Goal: Transaction & Acquisition: Purchase product/service

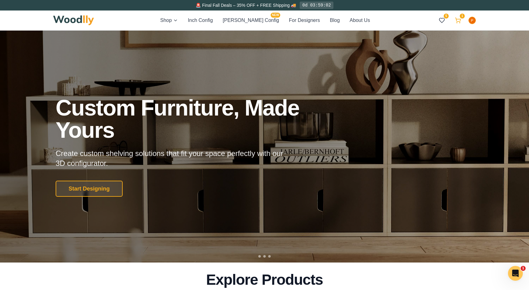
click at [457, 21] on icon at bounding box center [458, 20] width 6 height 6
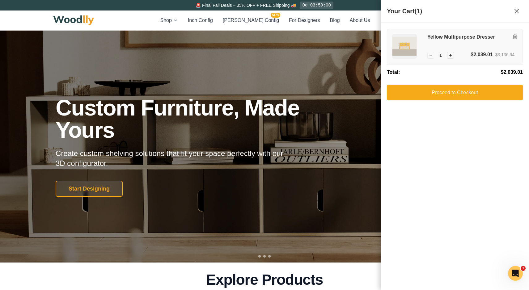
click at [447, 37] on h3 "Yellow Multipurpose Dresser" at bounding box center [470, 37] width 87 height 6
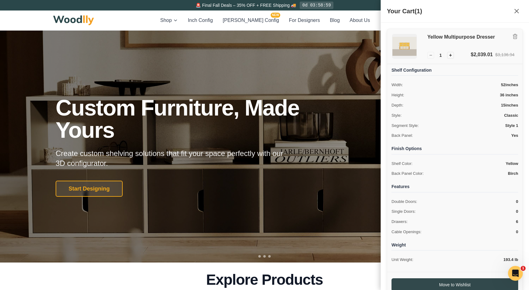
click at [402, 42] on img at bounding box center [404, 46] width 24 height 24
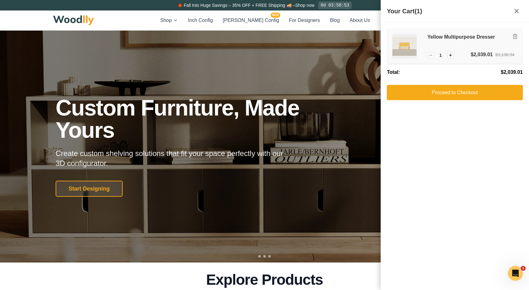
click at [469, 41] on div "Yellow Multipurpose Dresser" at bounding box center [470, 42] width 87 height 17
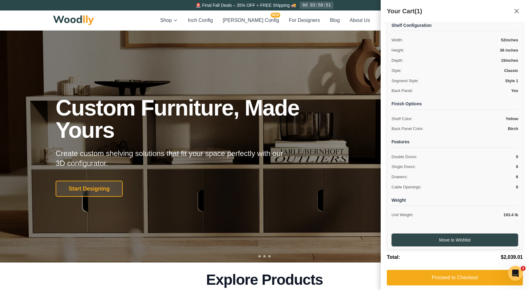
scroll to position [44, 0]
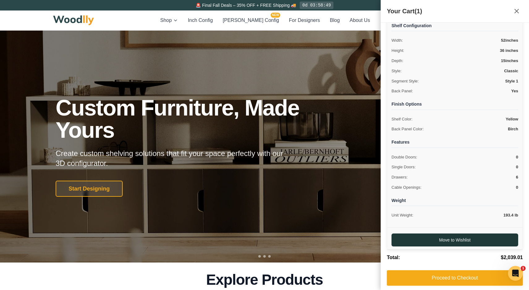
click at [459, 237] on button "Move to Wishlist" at bounding box center [454, 240] width 127 height 13
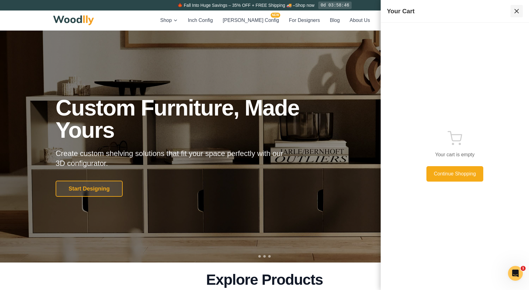
click at [517, 11] on icon at bounding box center [516, 10] width 7 height 7
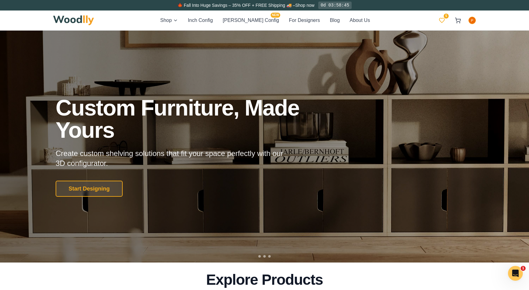
click at [443, 21] on icon at bounding box center [442, 20] width 6 height 6
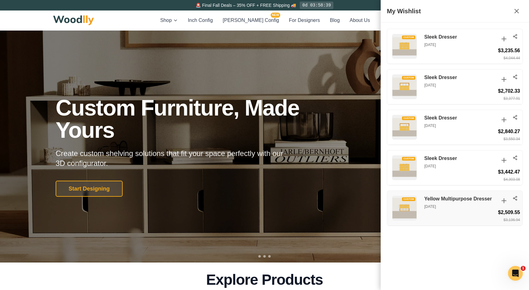
click at [442, 204] on p "Sep 25, 2025" at bounding box center [459, 207] width 71 height 6
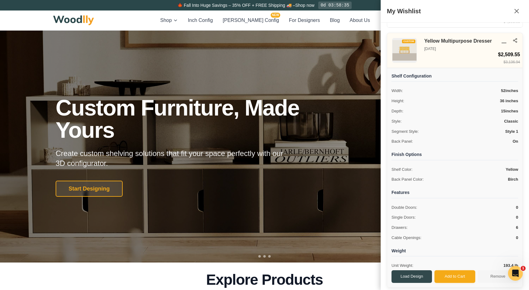
scroll to position [158, 0]
click at [419, 275] on button "Load Design" at bounding box center [411, 277] width 40 height 13
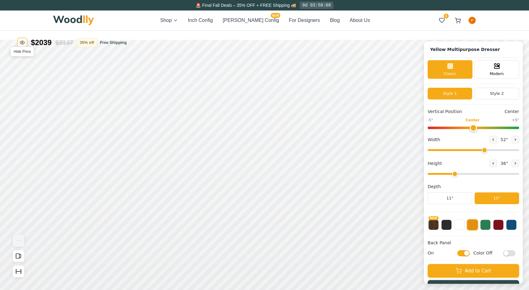
click at [23, 42] on icon "Toggle price visibility" at bounding box center [22, 42] width 5 height 5
click at [23, 44] on icon "Toggle price visibility" at bounding box center [21, 42] width 3 height 3
click at [118, 43] on span "Free Shipping" at bounding box center [113, 43] width 27 height 6
click at [15, 272] on icon "Show Dimensions" at bounding box center [18, 271] width 7 height 7
click at [18, 256] on icon "Open All Doors and Drawers" at bounding box center [18, 256] width 7 height 7
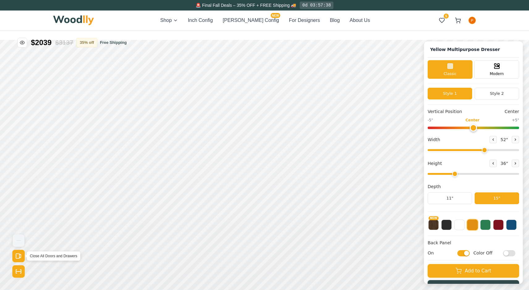
click at [17, 257] on icon "Open All Doors and Drawers" at bounding box center [18, 256] width 7 height 7
click at [19, 241] on img "View Gallery" at bounding box center [19, 240] width 12 height 12
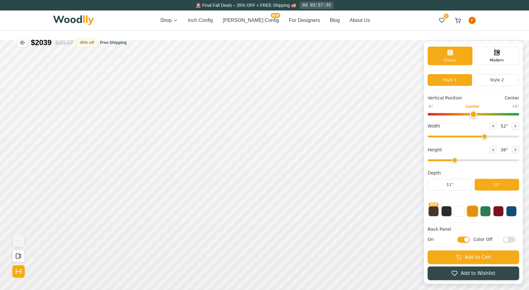
scroll to position [14, 0]
click at [508, 238] on input "Color Off" at bounding box center [509, 240] width 12 height 6
click at [508, 238] on input "Color On" at bounding box center [509, 240] width 12 height 6
click at [506, 238] on input "Color Off" at bounding box center [509, 240] width 12 height 6
click at [506, 238] on input "Color On" at bounding box center [509, 240] width 12 height 6
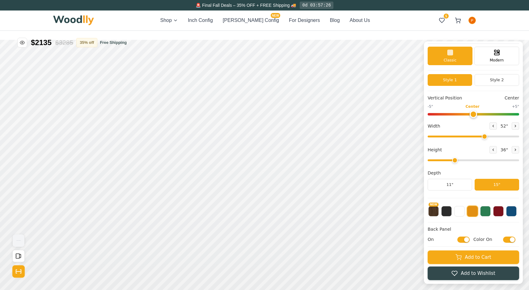
checkbox input "false"
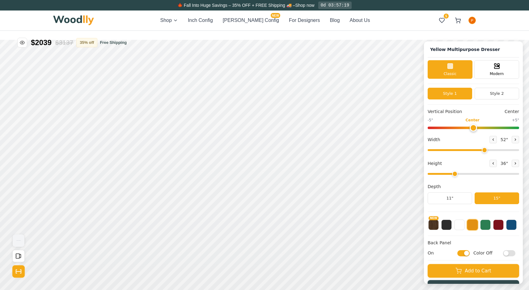
scroll to position [0, 0]
click at [490, 91] on button "Style 2" at bounding box center [496, 94] width 44 height 12
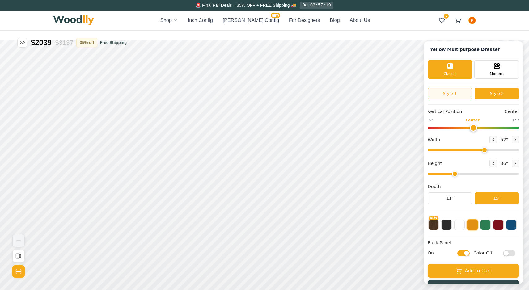
click at [453, 95] on button "Style 1" at bounding box center [450, 94] width 44 height 12
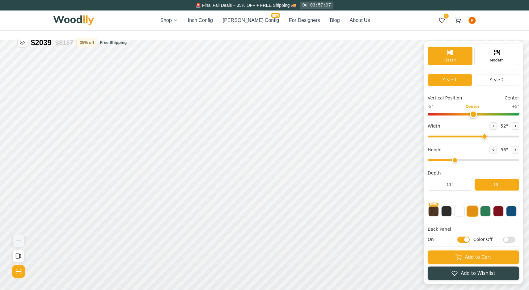
scroll to position [14, 0]
click at [156, 160] on div "12"" at bounding box center [155, 162] width 7 height 7
click at [171, 137] on div "12"" at bounding box center [168, 136] width 7 height 7
click at [141, 150] on div "9"" at bounding box center [141, 148] width 5 height 7
click at [137, 119] on div "9"" at bounding box center [138, 119] width 5 height 7
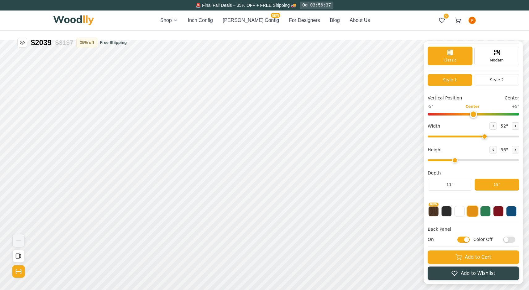
click at [90, 39] on main "Yellow Multipurpose Dresser Yellow Multipurpose Dresser Classic Modern Style 1 …" at bounding box center [264, 165] width 529 height 290
click at [114, 44] on span "Free Shipping" at bounding box center [113, 43] width 27 height 6
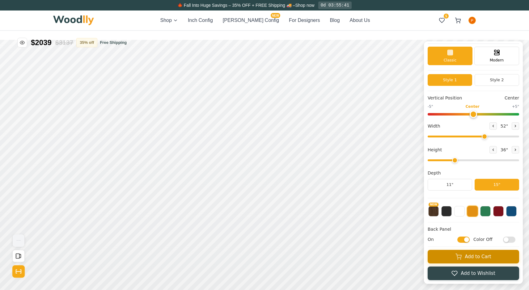
click at [488, 259] on button "Add to Cart" at bounding box center [473, 257] width 91 height 14
click at [492, 123] on button at bounding box center [492, 125] width 7 height 7
click at [512, 125] on button at bounding box center [515, 125] width 7 height 7
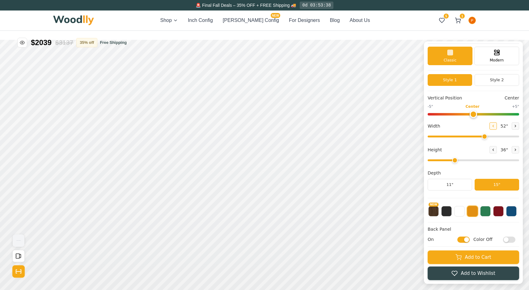
click at [493, 125] on icon at bounding box center [493, 126] width 1 height 2
click at [516, 124] on button at bounding box center [515, 125] width 7 height 7
type input "51"
type input "0"
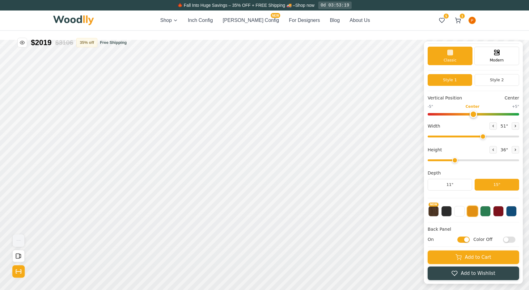
drag, startPoint x: 474, startPoint y: 112, endPoint x: 473, endPoint y: 144, distance: 31.8
click at [473, 144] on div "Vertical Position Center -5" Center +5" Width 51 " Height 36 " Depth 11" 15"" at bounding box center [473, 146] width 91 height 103
click at [458, 21] on icon at bounding box center [458, 20] width 6 height 6
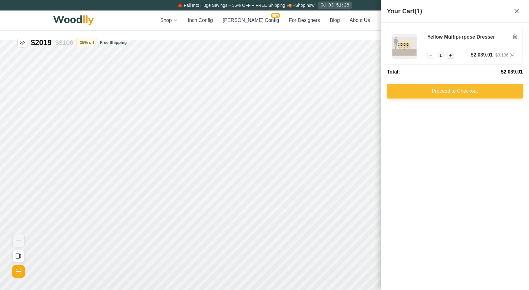
click at [471, 96] on button "Proceed to Checkout" at bounding box center [455, 91] width 136 height 15
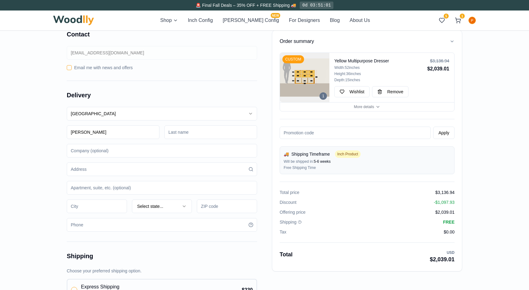
type input "[PERSON_NAME]"
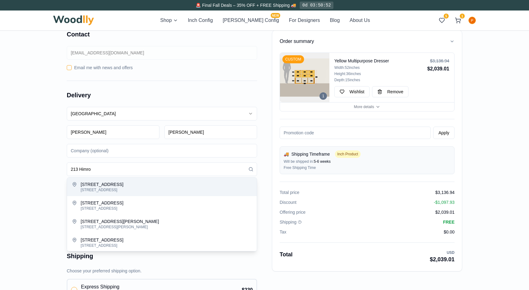
click at [122, 188] on div "[STREET_ADDRESS]" at bounding box center [166, 189] width 171 height 5
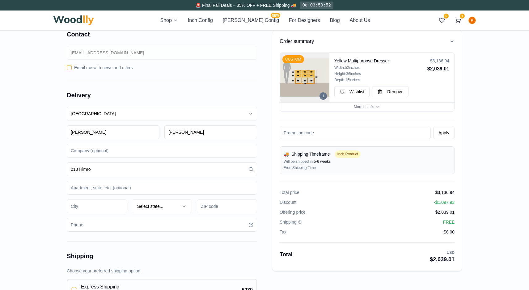
type input "[STREET_ADDRESS]"
type input "11237"
click at [106, 190] on input at bounding box center [162, 188] width 190 height 14
type input "3L"
type input "n"
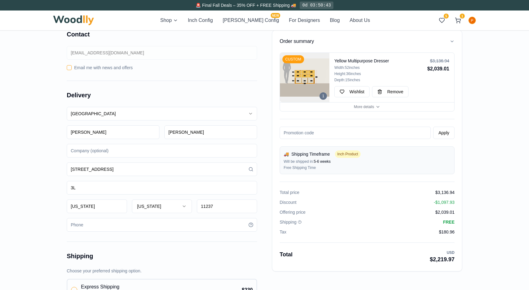
type input "[US_STATE]"
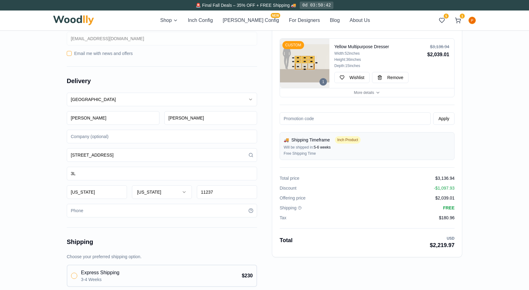
scroll to position [19, 0]
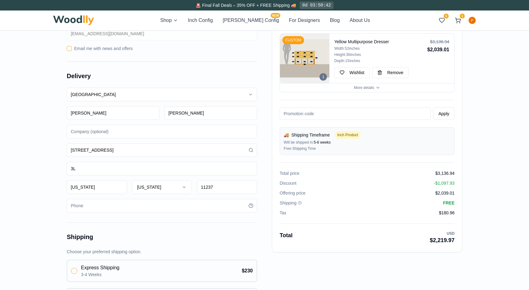
click at [109, 214] on div "Contact [EMAIL_ADDRESS][DOMAIN_NAME] Email me with news and offers Delivery [GE…" at bounding box center [162, 286] width 190 height 550
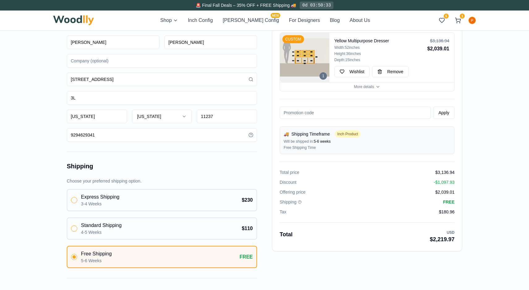
scroll to position [91, 0]
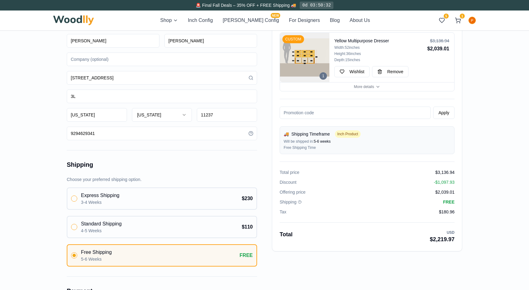
type input "9294629341"
click at [266, 209] on div "Order summary 1 CUSTOM Yellow Multipurpose Dresser Width: 52 inches Height: 36 …" at bounding box center [264, 214] width 395 height 550
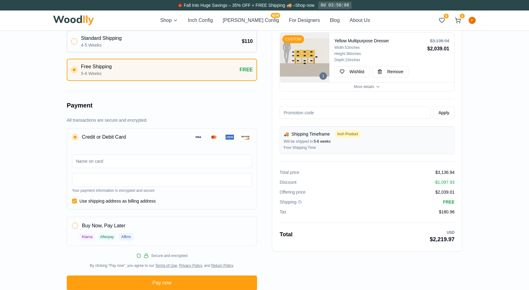
scroll to position [276, 0]
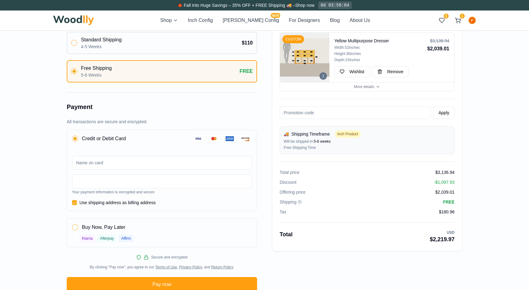
click at [142, 165] on input at bounding box center [162, 163] width 180 height 14
type input "[PERSON_NAME]"
click at [150, 178] on div at bounding box center [162, 182] width 180 height 14
click at [149, 186] on div at bounding box center [162, 182] width 180 height 14
click at [267, 203] on div "Order summary 1 CUSTOM Yellow Multipurpose Dresser Width: 52 inches Height: 36 …" at bounding box center [264, 29] width 395 height 550
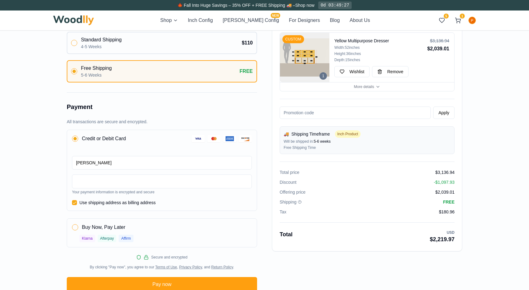
click at [32, 197] on div "Order summary 1 CUSTOM Yellow Multipurpose Dresser Width: 52 inches Height: 36 …" at bounding box center [264, 30] width 529 height 570
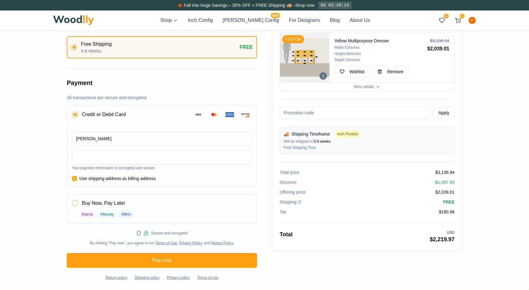
scroll to position [300, 0]
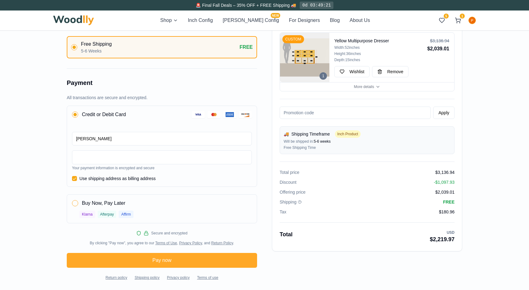
click at [158, 259] on button "Pay now" at bounding box center [162, 260] width 190 height 15
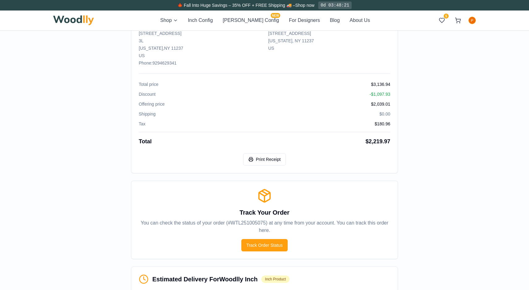
scroll to position [204, 0]
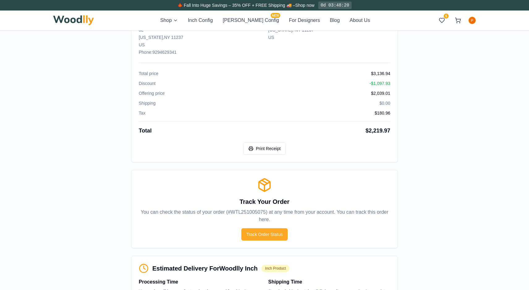
click at [270, 232] on button "Track Order Status" at bounding box center [264, 234] width 46 height 12
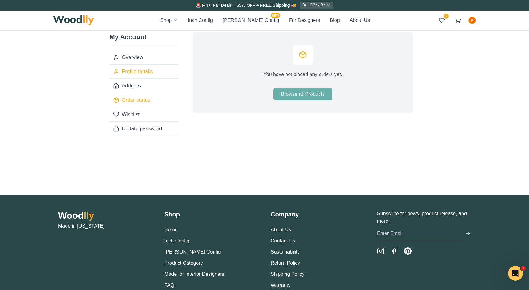
click at [143, 71] on link "Profile details" at bounding box center [143, 71] width 69 height 14
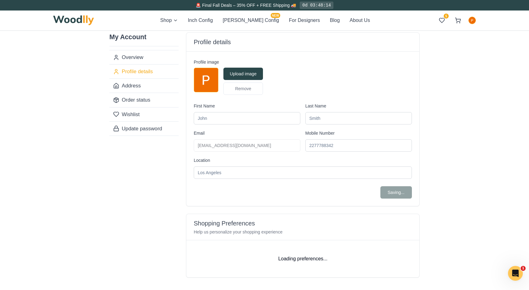
type input "[PERSON_NAME]"
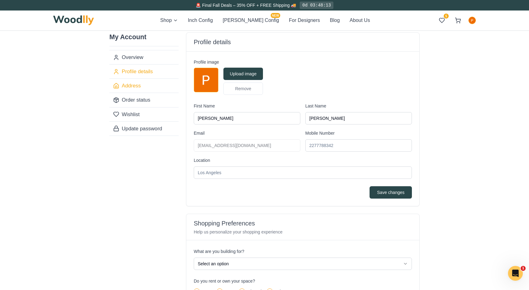
click at [132, 85] on link "Address" at bounding box center [143, 85] width 69 height 14
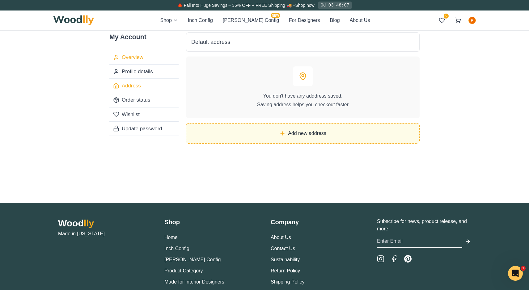
click at [127, 61] on link "Overview" at bounding box center [143, 57] width 69 height 14
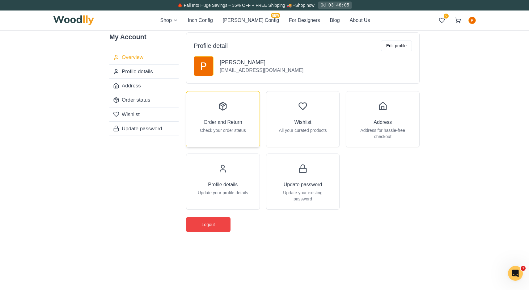
click at [231, 129] on p "Check your order status" at bounding box center [223, 130] width 46 height 6
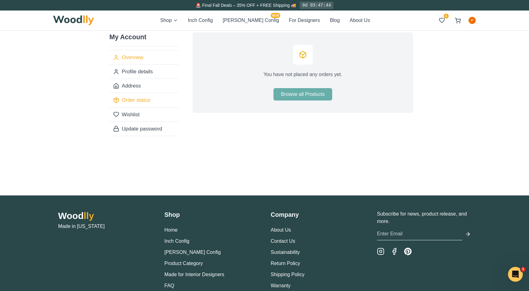
click at [133, 61] on link "Overview" at bounding box center [143, 57] width 69 height 14
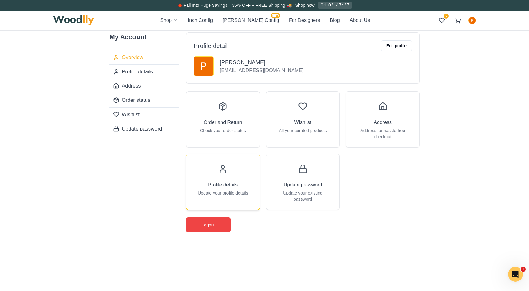
click at [243, 190] on p "Update your profile details" at bounding box center [223, 193] width 50 height 6
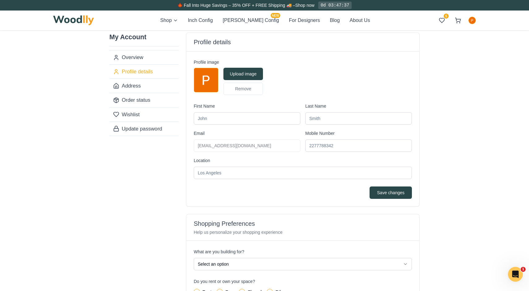
type input "[PERSON_NAME]"
click at [255, 23] on button "Cella Config NEW" at bounding box center [251, 20] width 56 height 7
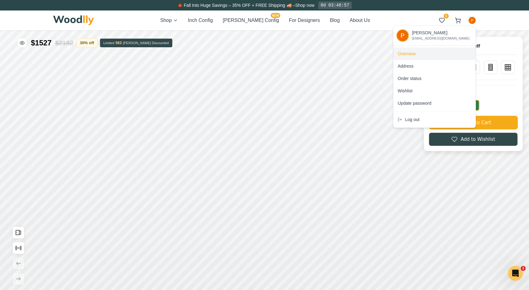
click at [411, 56] on span "Overview" at bounding box center [407, 54] width 18 height 6
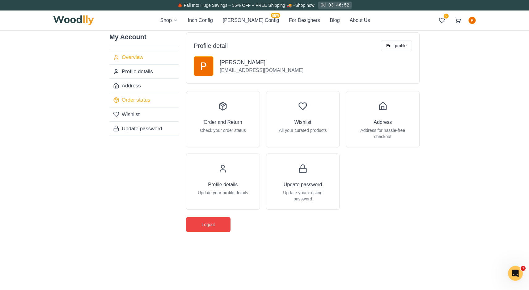
click at [143, 100] on link "Order status" at bounding box center [143, 100] width 69 height 14
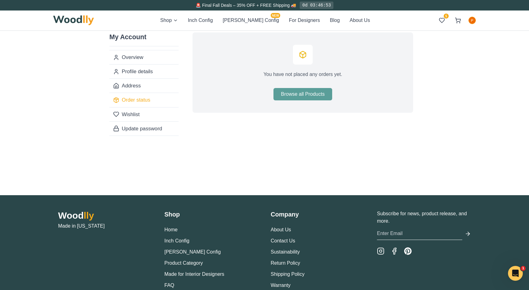
click at [302, 96] on link "Browse all Products" at bounding box center [302, 94] width 58 height 12
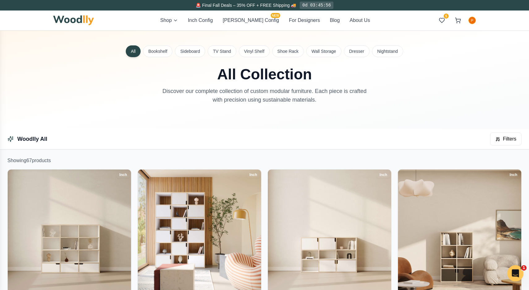
click at [515, 271] on icon "Open Intercom Messenger" at bounding box center [514, 272] width 4 height 5
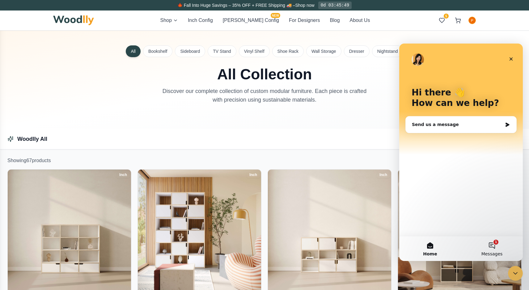
click at [493, 245] on button "1 Messages" at bounding box center [492, 248] width 62 height 25
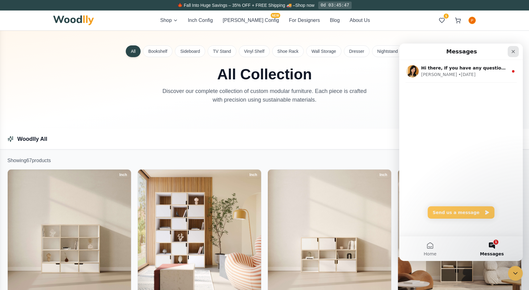
click at [512, 49] on icon "Close" at bounding box center [513, 51] width 5 height 5
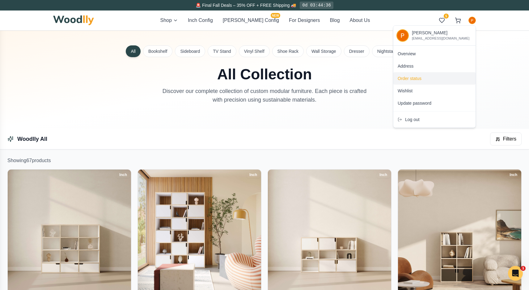
click at [410, 79] on span "Order status" at bounding box center [410, 78] width 24 height 6
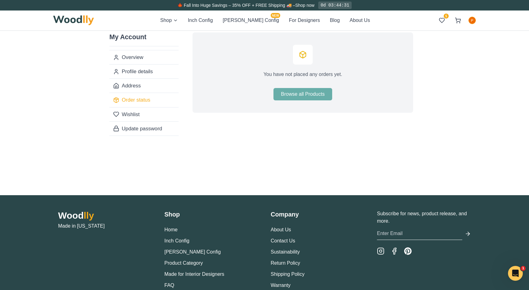
click at [299, 56] on icon at bounding box center [303, 55] width 8 height 8
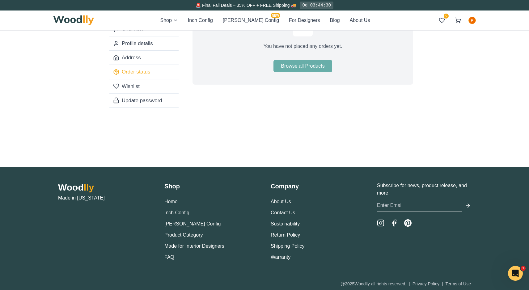
scroll to position [29, 0]
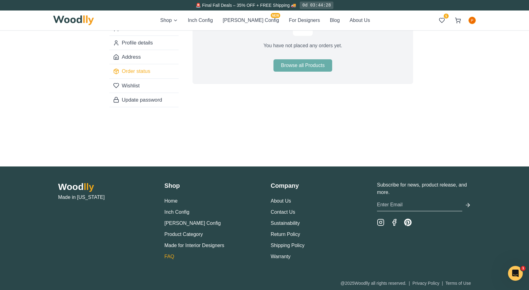
click at [167, 255] on link "FAQ" at bounding box center [169, 256] width 10 height 5
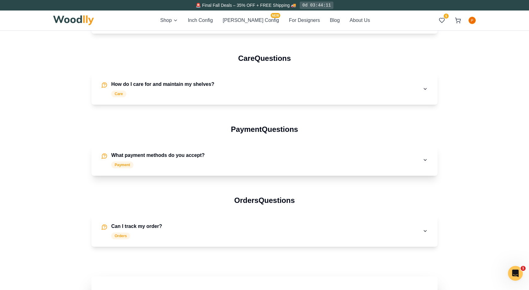
scroll to position [809, 0]
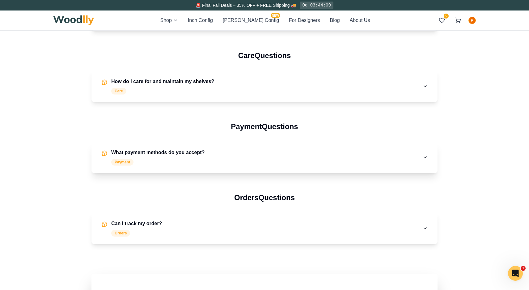
click at [186, 154] on h4 "What payment methods do you accept?" at bounding box center [157, 152] width 93 height 7
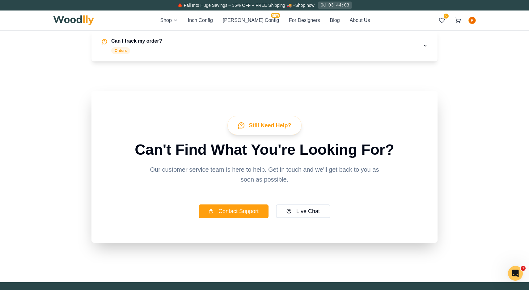
scroll to position [1013, 0]
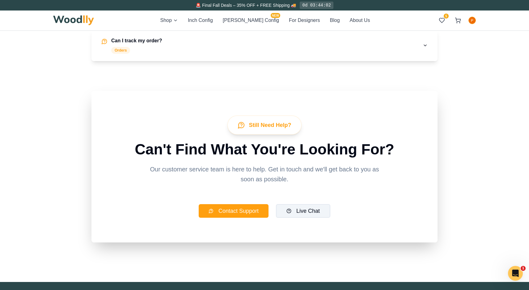
click at [301, 211] on button "Live Chat" at bounding box center [303, 211] width 54 height 14
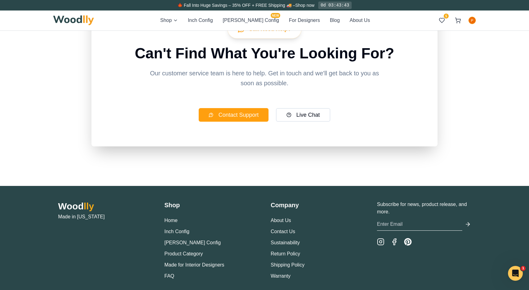
scroll to position [1106, 0]
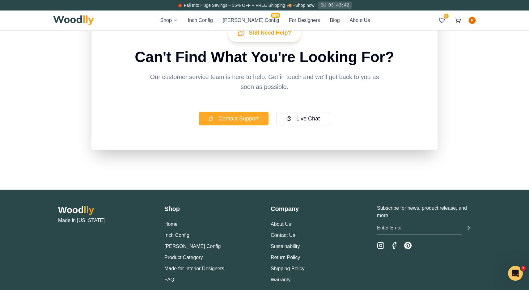
click at [253, 118] on button "Contact Support" at bounding box center [234, 119] width 70 height 14
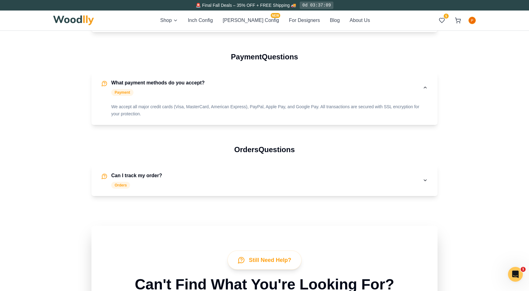
scroll to position [865, 0]
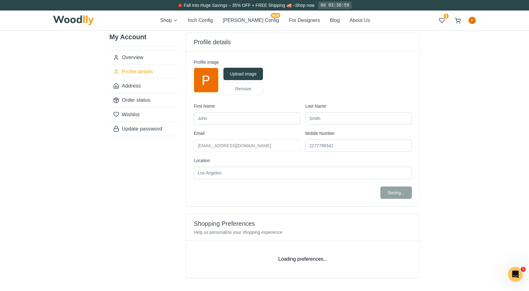
type input "[PERSON_NAME]"
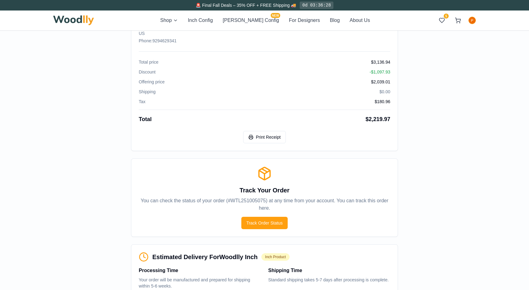
scroll to position [255, 0]
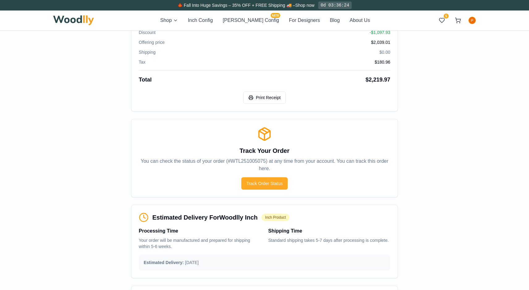
click at [276, 185] on button "Track Order Status" at bounding box center [264, 183] width 46 height 12
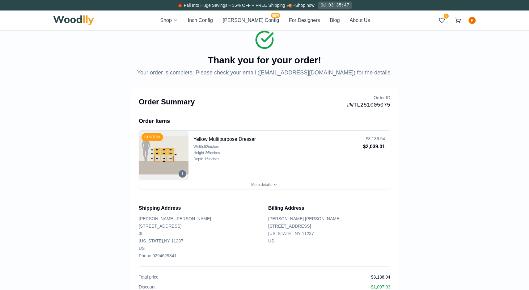
click at [86, 21] on img at bounding box center [73, 20] width 41 height 10
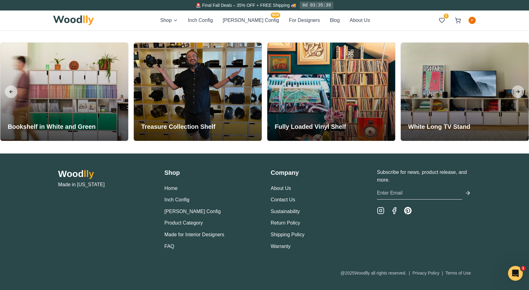
scroll to position [1469, 0]
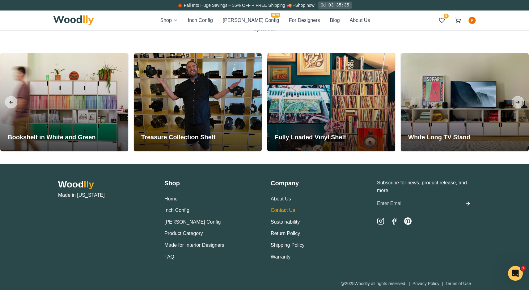
click at [291, 210] on link "Contact Us" at bounding box center [283, 210] width 24 height 5
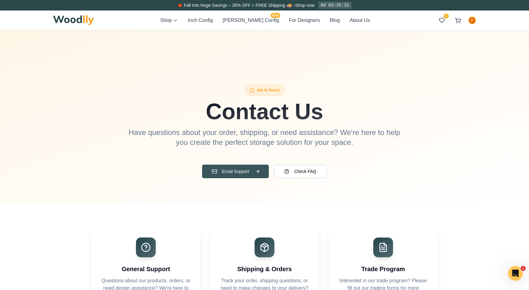
click at [234, 172] on button "Email Support" at bounding box center [235, 172] width 67 height 14
